Goal: Task Accomplishment & Management: Manage account settings

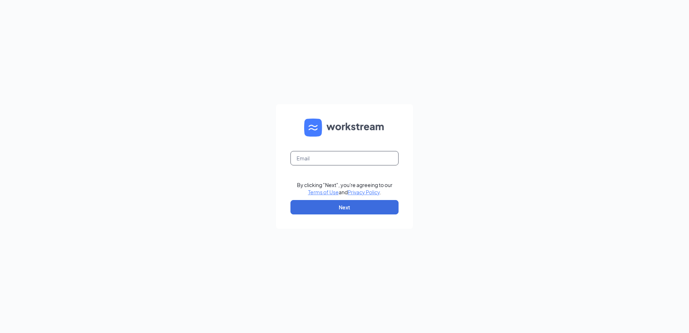
click at [345, 159] on input "text" at bounding box center [345, 158] width 108 height 14
type input "dupont@bwjonesgrp.com"
click at [346, 214] on form "dupont@bwjonesgrp.com By clicking "Next", you're agreeing to our Terms of Use a…" at bounding box center [344, 166] width 137 height 125
click at [346, 208] on button "Next" at bounding box center [345, 207] width 108 height 14
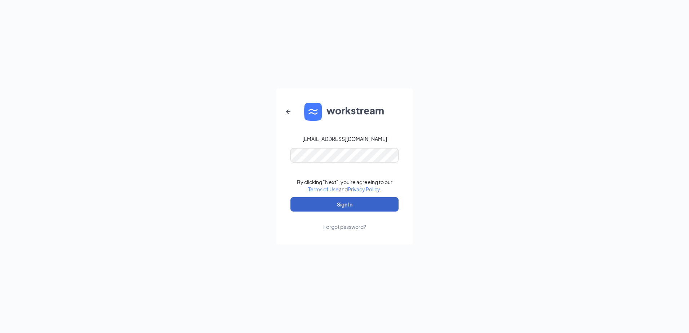
click at [355, 206] on button "Sign In" at bounding box center [345, 204] width 108 height 14
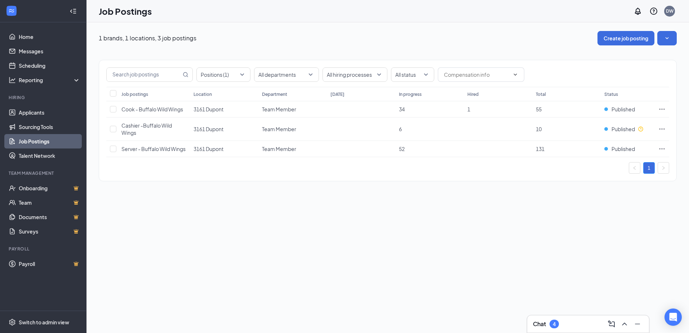
click at [379, 231] on div "1 brands, 1 locations, 3 job postings Create job posting Positions (1) All depa…" at bounding box center [388, 177] width 603 height 311
click at [35, 114] on link "Applicants" at bounding box center [50, 112] width 62 height 14
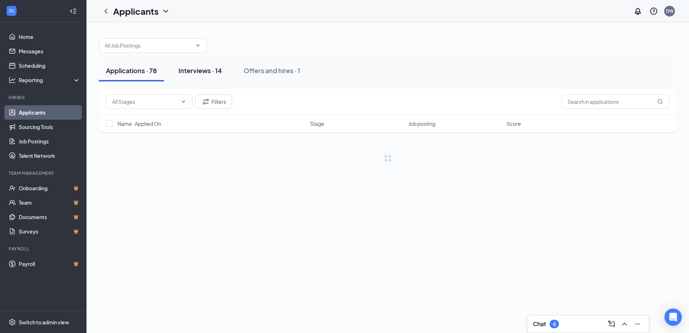
click at [198, 68] on div "Interviews · 14" at bounding box center [200, 70] width 44 height 9
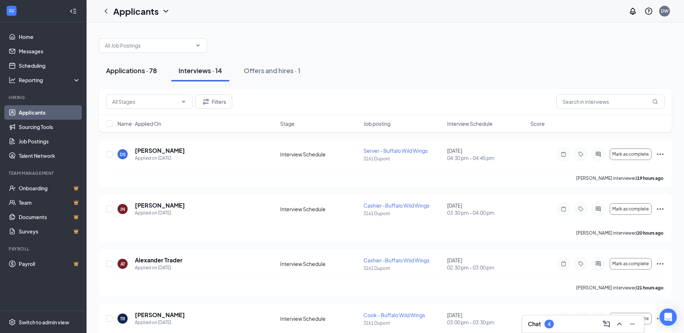
click at [153, 73] on div "Applications · 78" at bounding box center [131, 70] width 51 height 9
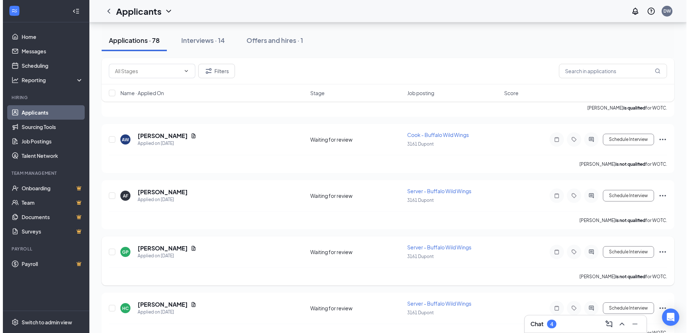
scroll to position [1081, 0]
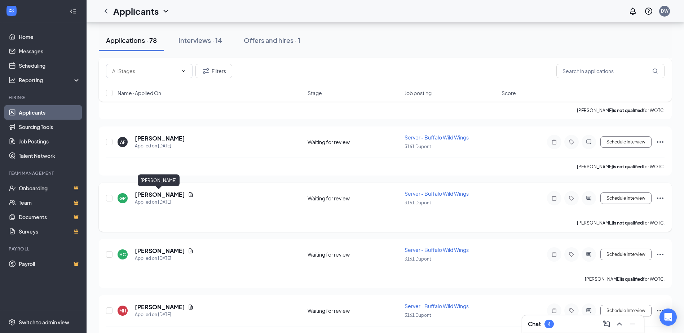
click at [165, 194] on h5 "[PERSON_NAME]" at bounding box center [160, 195] width 50 height 8
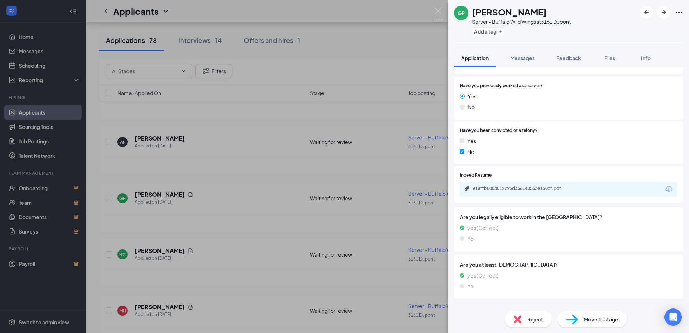
scroll to position [101, 0]
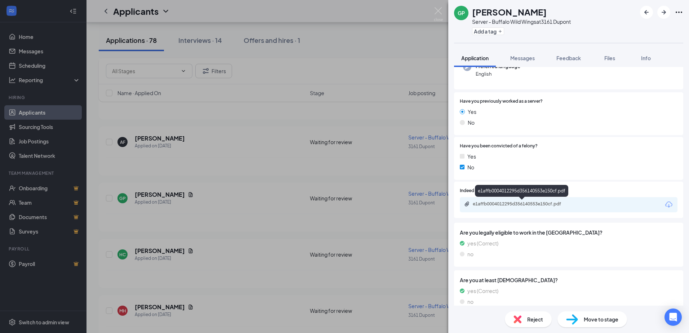
click at [517, 201] on div "e1affb0004012295d356140553e150cf.pdf" at bounding box center [569, 204] width 218 height 15
click at [515, 204] on div "e1affb0004012295d356140553e150cf.pdf" at bounding box center [523, 204] width 101 height 6
